Goal: Navigation & Orientation: Find specific page/section

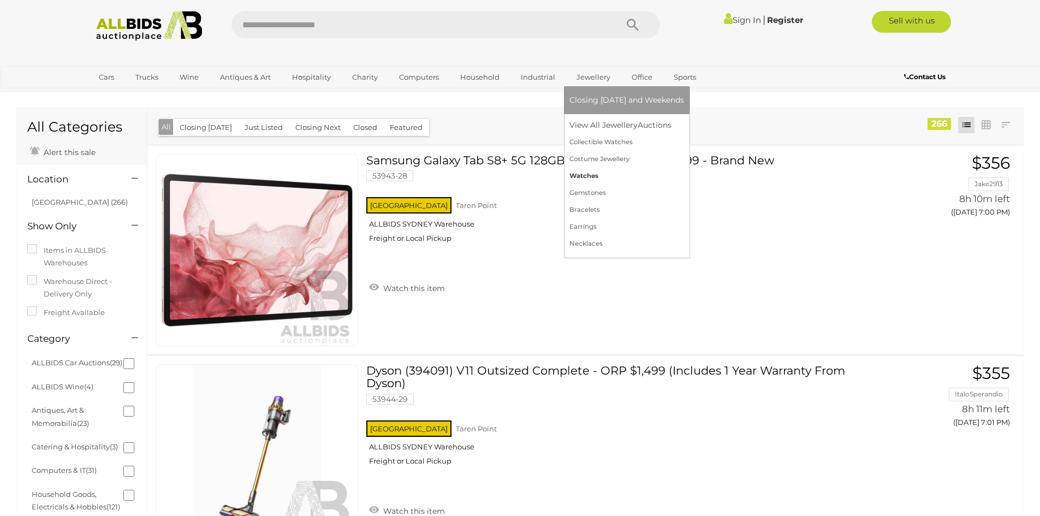
click at [590, 171] on link "Watches" at bounding box center [627, 176] width 115 height 17
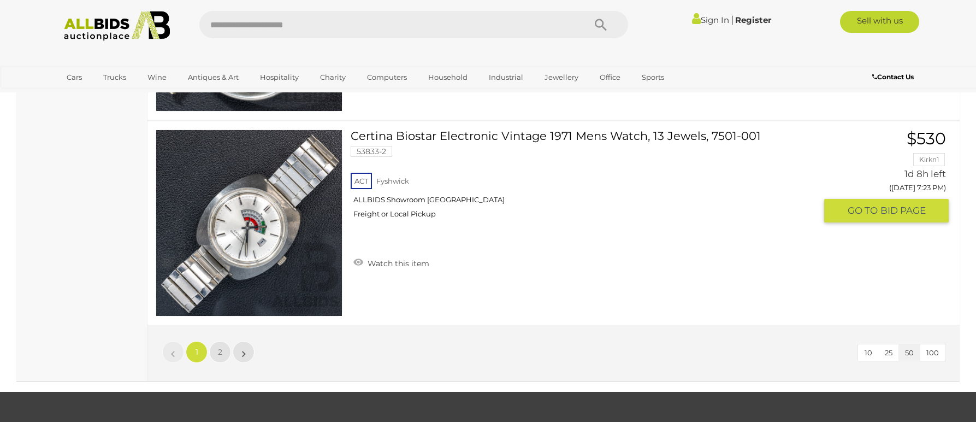
scroll to position [10377, 0]
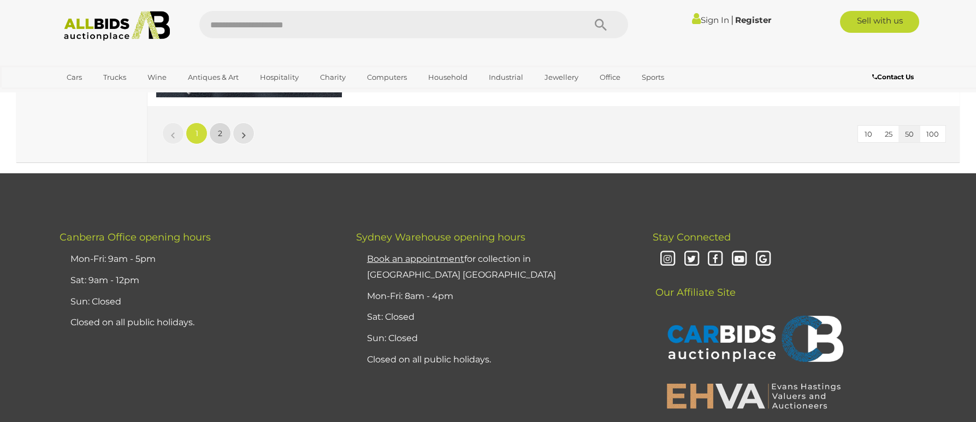
click at [219, 135] on span "2" at bounding box center [220, 133] width 4 height 10
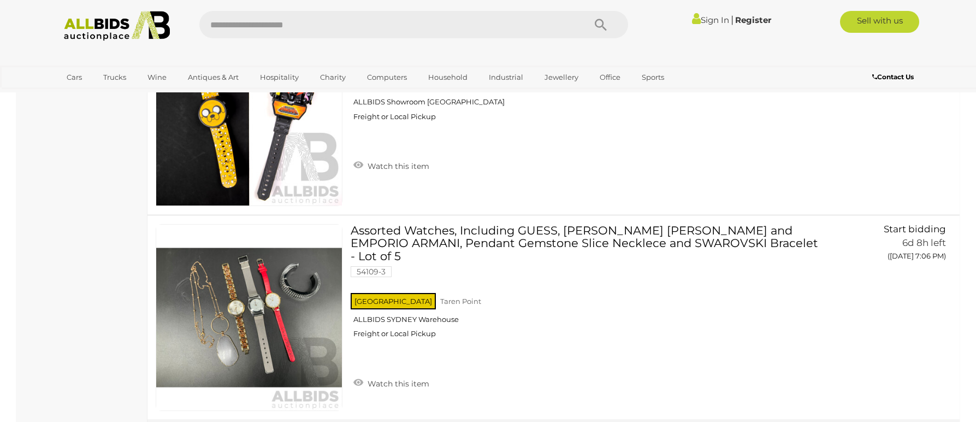
scroll to position [6912, 0]
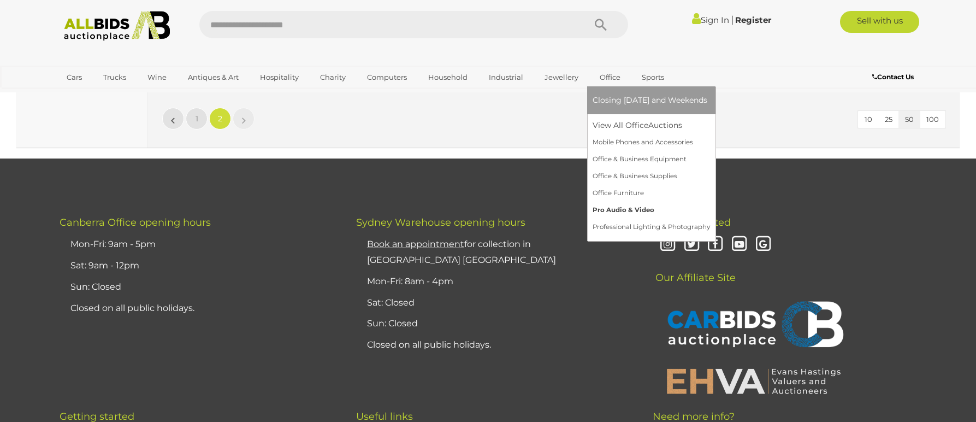
click at [629, 204] on link "Pro Audio & Video" at bounding box center [651, 210] width 117 height 17
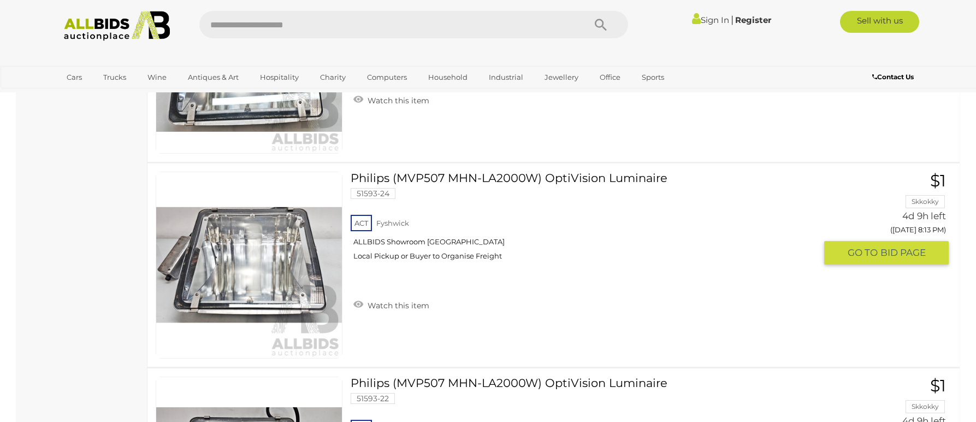
scroll to position [9120, 0]
